Goal: Find specific page/section: Find specific page/section

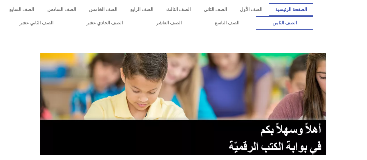
click at [256, 16] on link "الصف الثامن" at bounding box center [285, 22] width 58 height 13
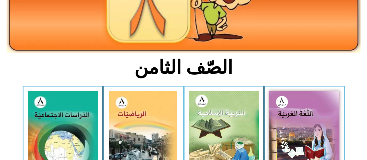
scroll to position [95, 0]
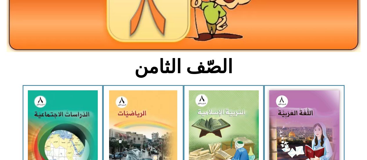
click at [295, 127] on img at bounding box center [305, 133] width 70 height 87
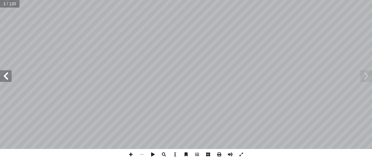
click at [6, 75] on span at bounding box center [6, 76] width 12 height 12
click at [5, 76] on span at bounding box center [6, 76] width 12 height 12
click at [3, 76] on span at bounding box center [6, 76] width 12 height 12
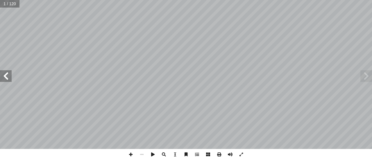
click at [4, 74] on span at bounding box center [6, 76] width 12 height 12
click at [6, 74] on span at bounding box center [6, 76] width 12 height 12
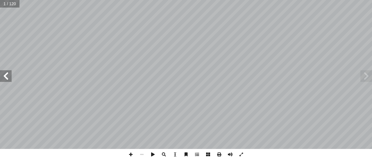
click at [6, 74] on span at bounding box center [6, 76] width 12 height 12
click at [6, 73] on span at bounding box center [6, 76] width 12 height 12
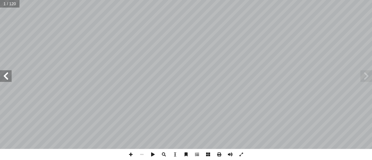
click at [6, 73] on span at bounding box center [6, 76] width 12 height 12
click at [7, 72] on span at bounding box center [6, 76] width 12 height 12
click at [8, 71] on span at bounding box center [6, 76] width 12 height 12
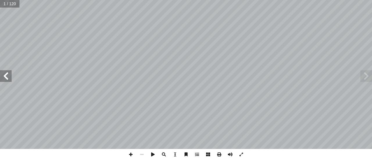
click at [8, 71] on span at bounding box center [6, 76] width 12 height 12
click at [8, 72] on span at bounding box center [6, 76] width 12 height 12
click at [9, 71] on span at bounding box center [6, 76] width 12 height 12
click at [8, 72] on span at bounding box center [6, 76] width 12 height 12
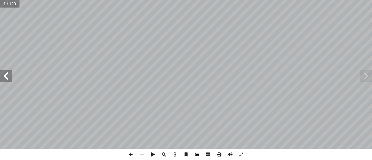
click at [9, 72] on span at bounding box center [6, 76] width 12 height 12
click at [8, 71] on span at bounding box center [6, 76] width 12 height 12
click at [9, 73] on span at bounding box center [6, 76] width 12 height 12
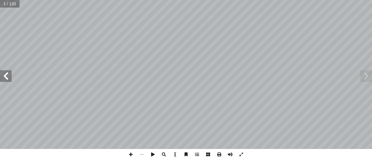
click at [10, 72] on span at bounding box center [6, 76] width 12 height 12
click at [11, 71] on span at bounding box center [6, 76] width 12 height 12
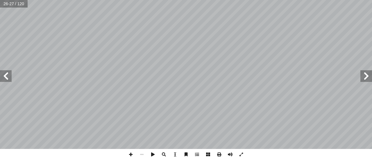
click at [7, 74] on span at bounding box center [6, 76] width 12 height 12
click at [5, 76] on span at bounding box center [6, 76] width 12 height 12
click at [4, 77] on span at bounding box center [6, 76] width 12 height 12
